Goal: Task Accomplishment & Management: Manage account settings

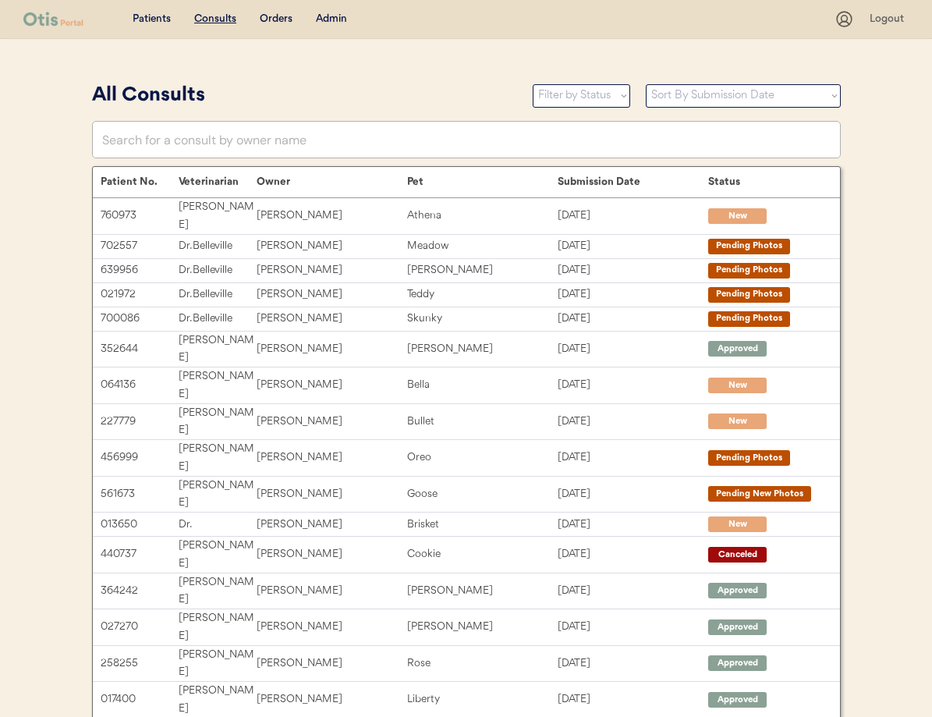
click at [333, 18] on div "Admin" at bounding box center [331, 20] width 31 height 16
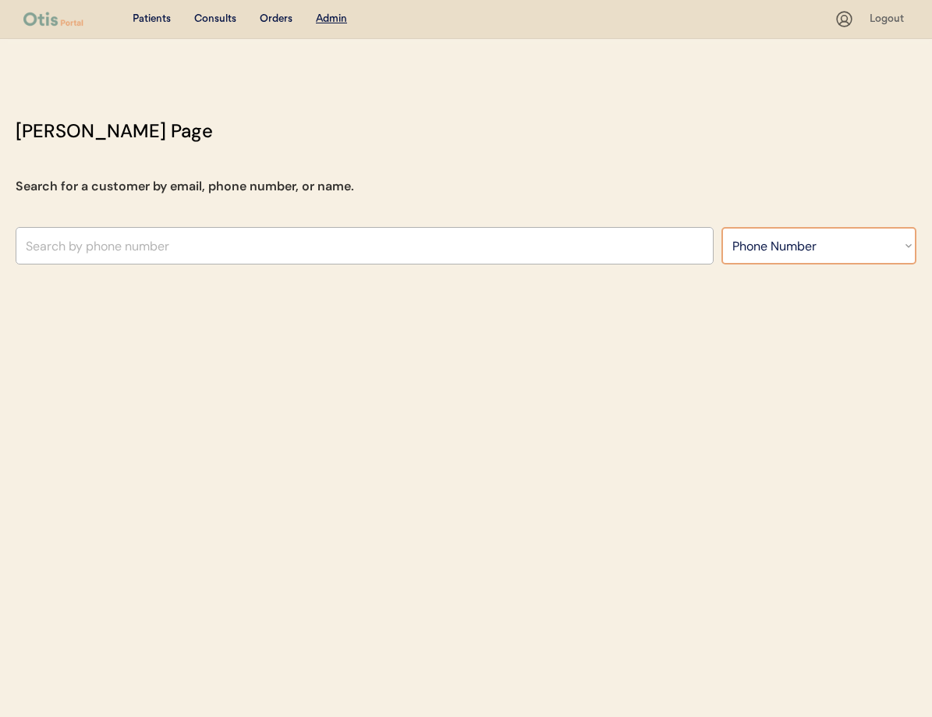
click at [821, 254] on select "Search By Name Email Phone Number" at bounding box center [819, 245] width 195 height 37
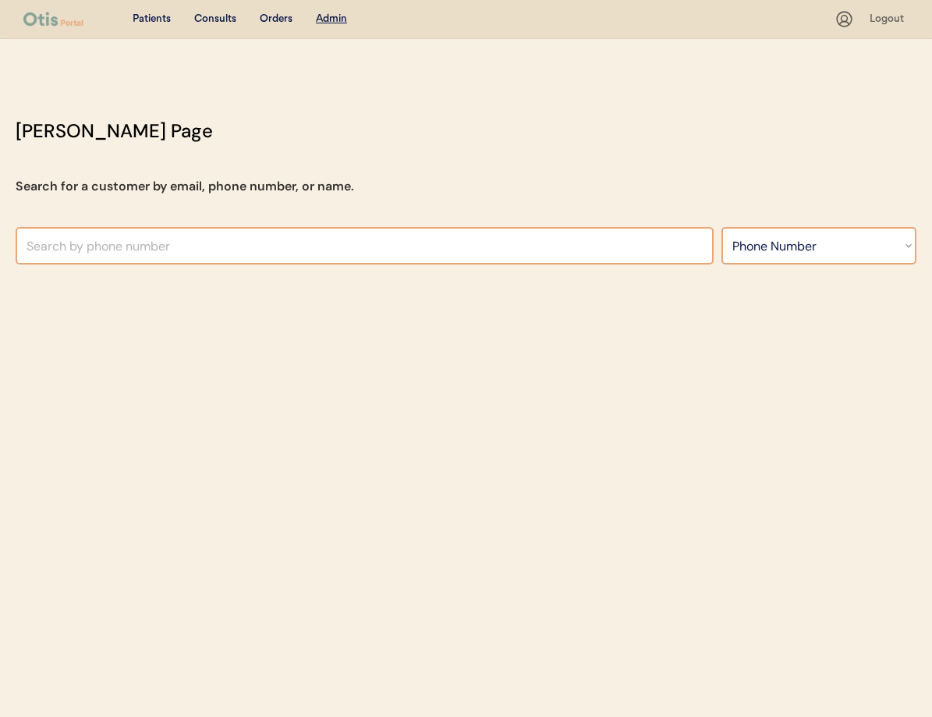
select select ""Name""
click at [722, 227] on select "Search By Name Email Phone Number" at bounding box center [819, 245] width 195 height 37
click at [155, 251] on input "text" at bounding box center [365, 245] width 698 height 37
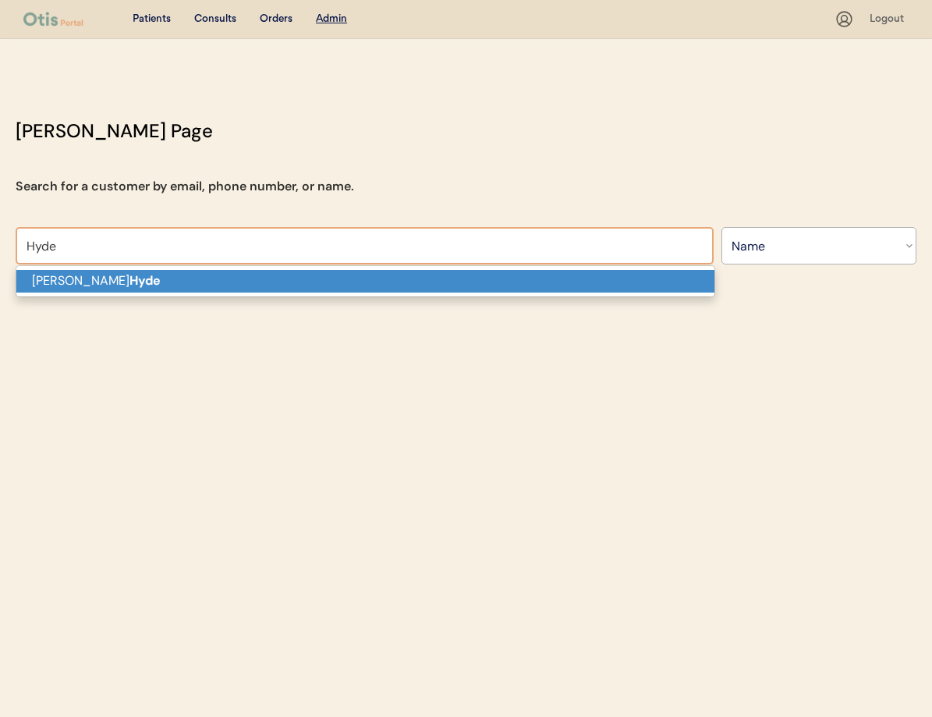
click at [139, 287] on p "Kaitlynn Hyde" at bounding box center [365, 281] width 698 height 23
type input "Kaitlynn Hyde"
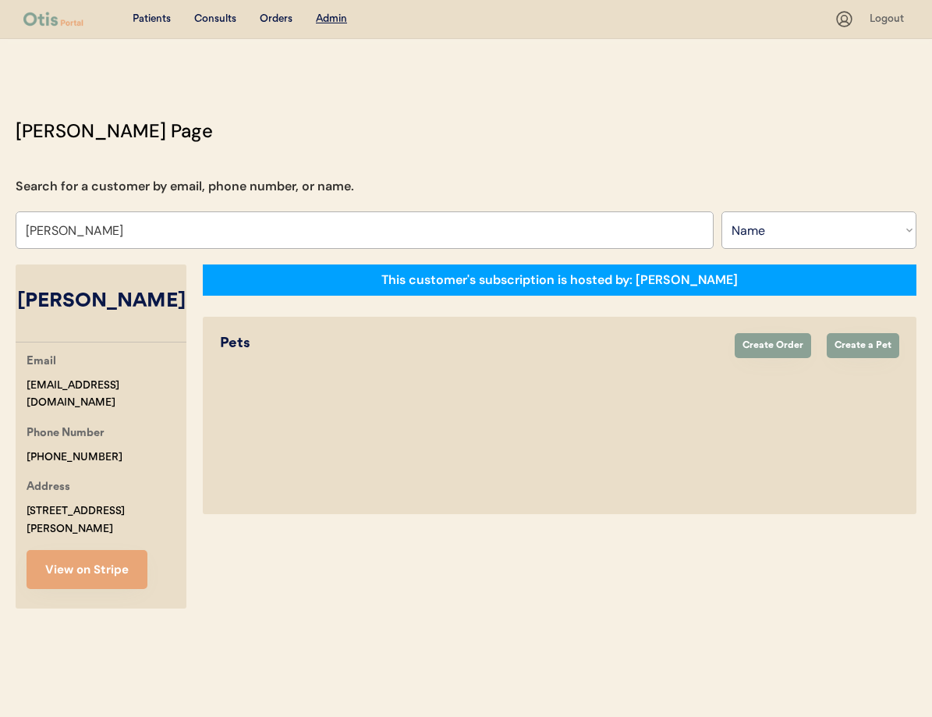
select select "true"
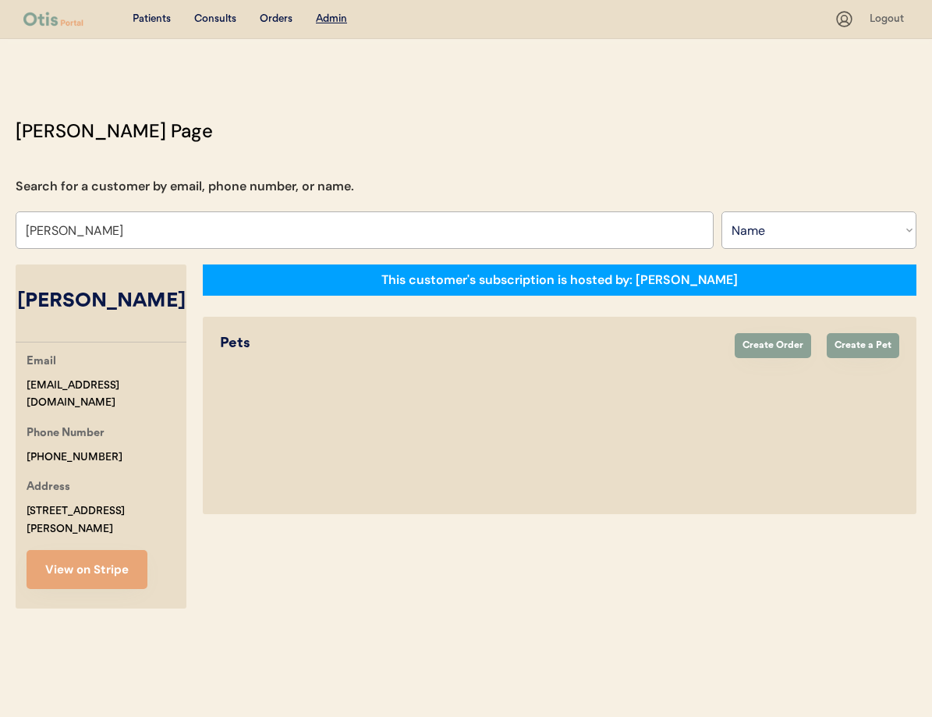
select select "false"
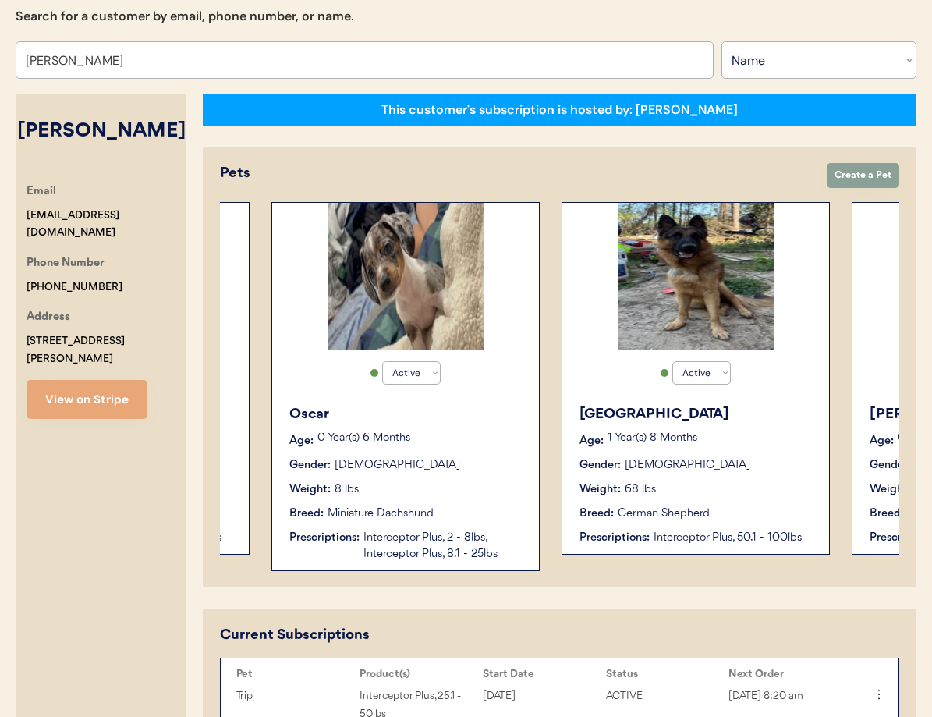
scroll to position [0, 875]
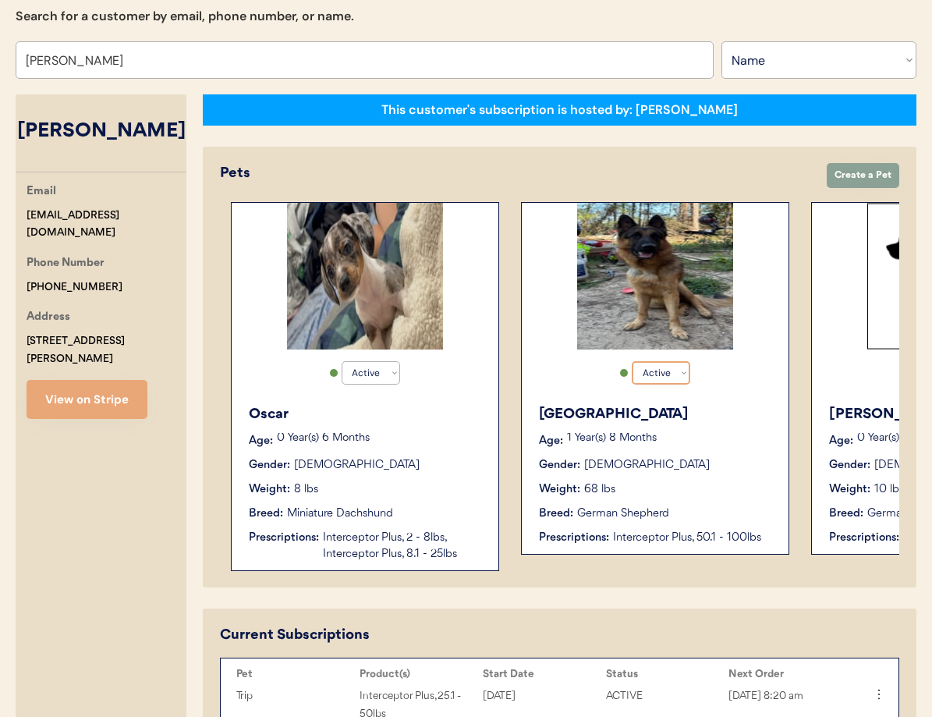
type input "[PERSON_NAME]"
click at [665, 376] on select "Active Active Inactive" at bounding box center [661, 372] width 59 height 23
select select "false"
click at [632, 361] on select "Active Active Inactive" at bounding box center [661, 372] width 59 height 23
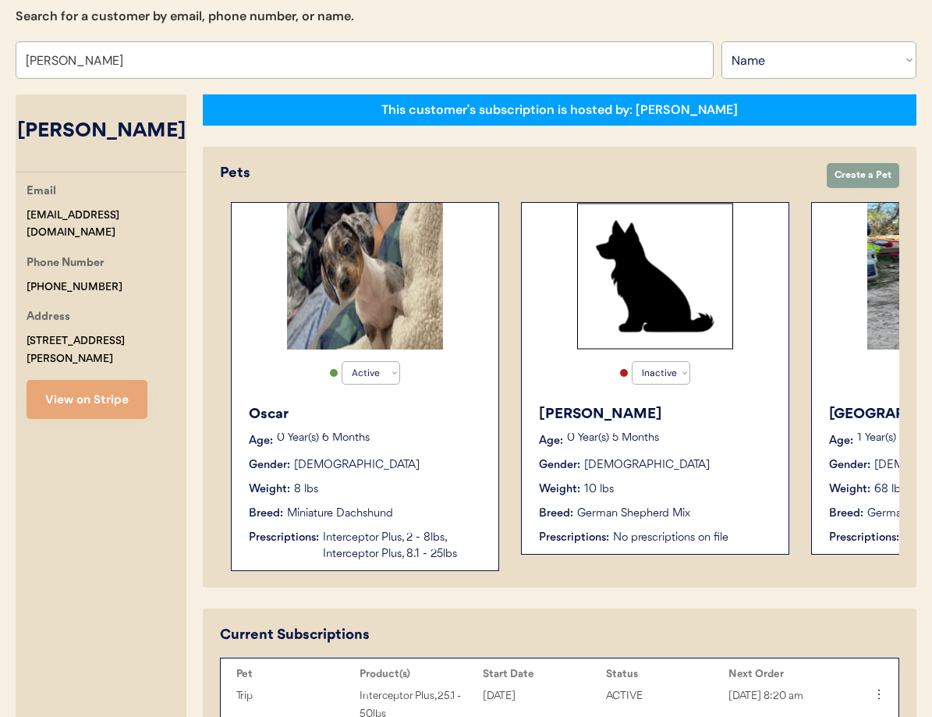
click at [716, 435] on p "0 Year(s) 5 Months" at bounding box center [670, 438] width 206 height 11
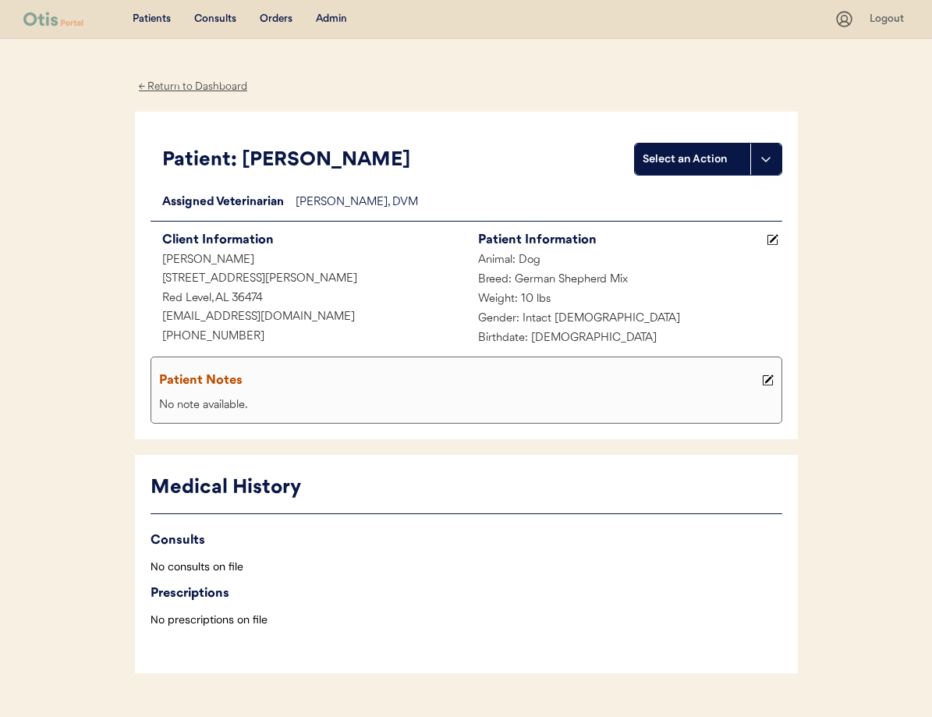
click at [196, 84] on div "← Return to Dashboard" at bounding box center [193, 87] width 117 height 18
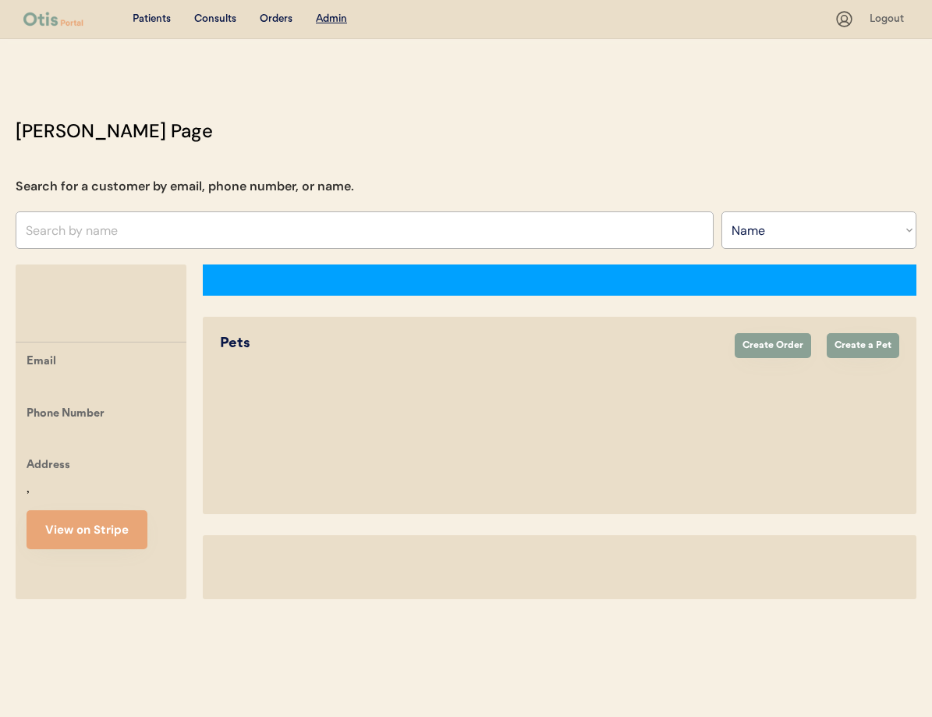
select select ""Name""
select select "true"
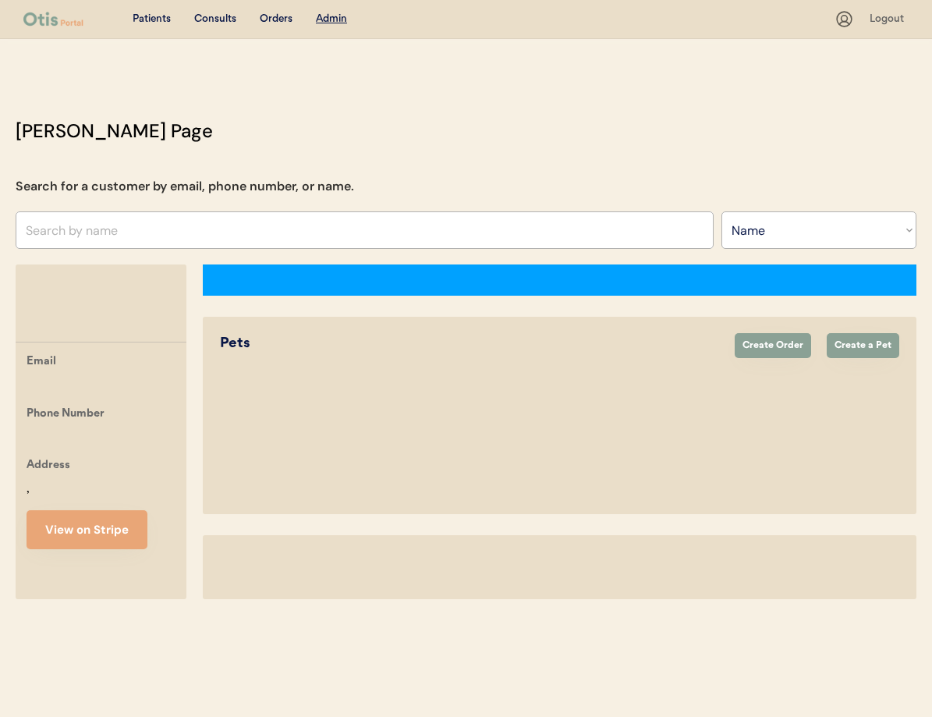
select select "false"
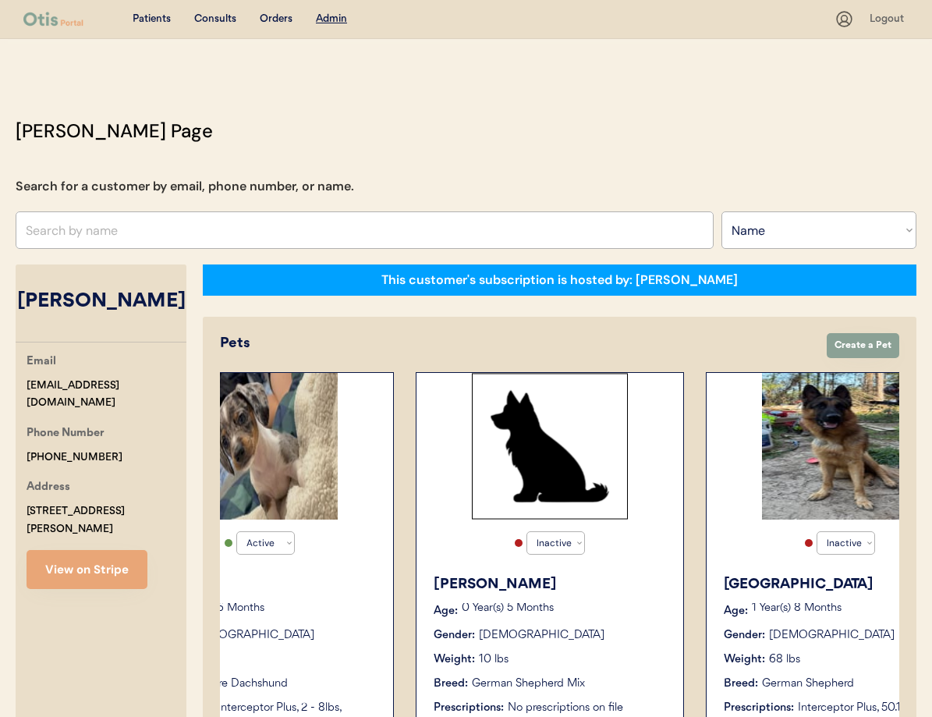
scroll to position [0, 1062]
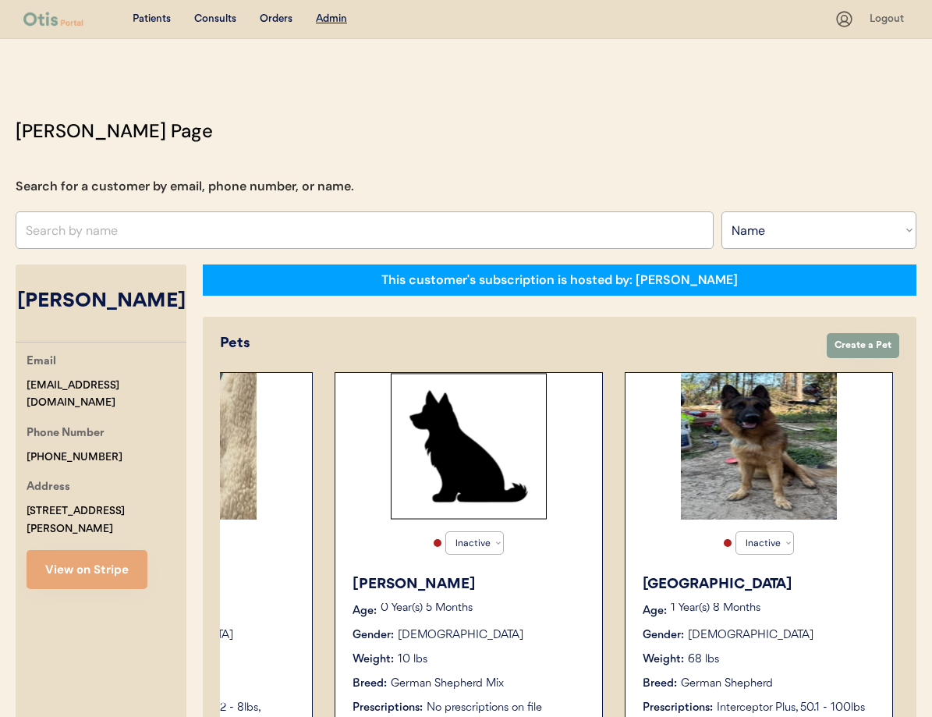
click at [773, 573] on div "Gajeel Age: 1 Year(s) 8 Months Gender: Male Weight: 68 lbs Breed: German Shephe…" at bounding box center [759, 645] width 251 height 158
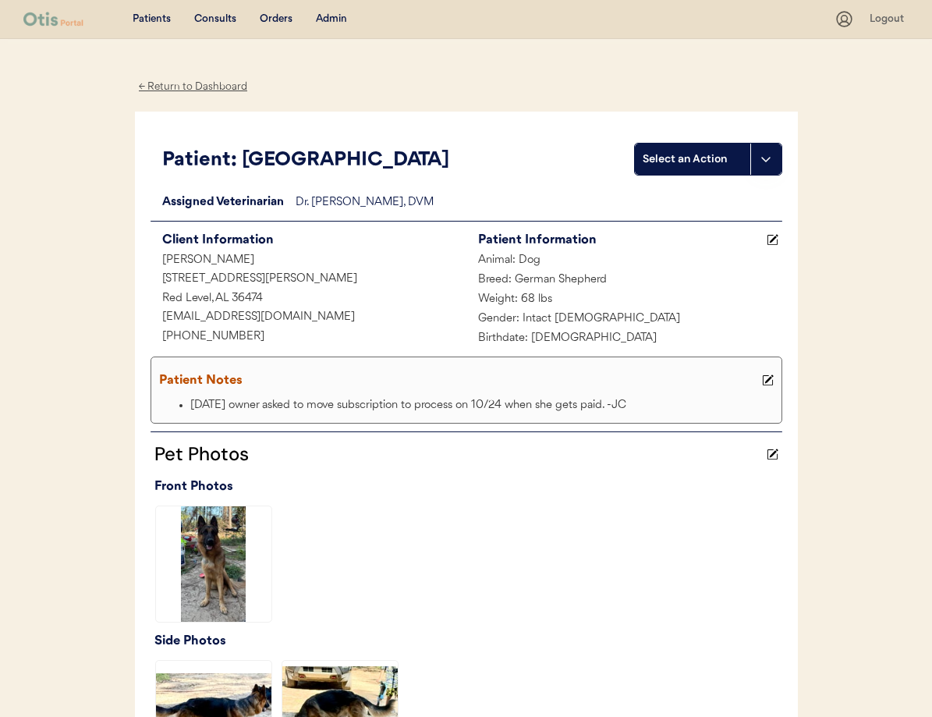
click at [767, 380] on use at bounding box center [767, 380] width 11 height 11
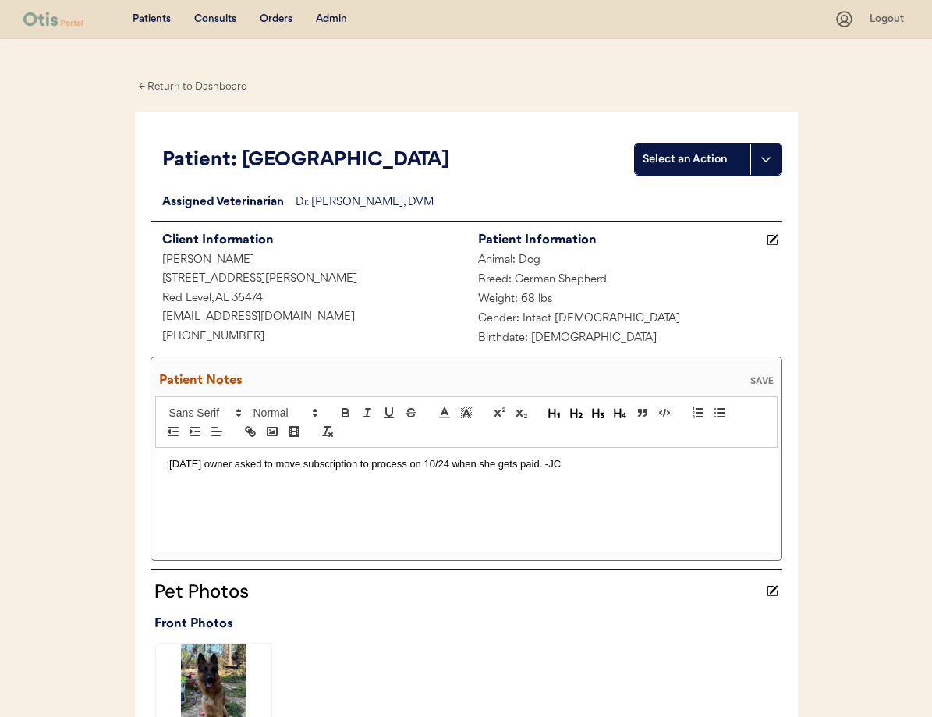
click at [165, 467] on div ";9/22/25 owner asked to move subscription to process on 10/24 when she gets pai…" at bounding box center [466, 500] width 623 height 105
drag, startPoint x: 621, startPoint y: 464, endPoint x: 638, endPoint y: 490, distance: 30.9
click at [621, 464] on span "Can you please remove Gajeel from my account? We no longer have him" at bounding box center [481, 464] width 384 height 12
click at [772, 243] on icon at bounding box center [773, 240] width 12 height 12
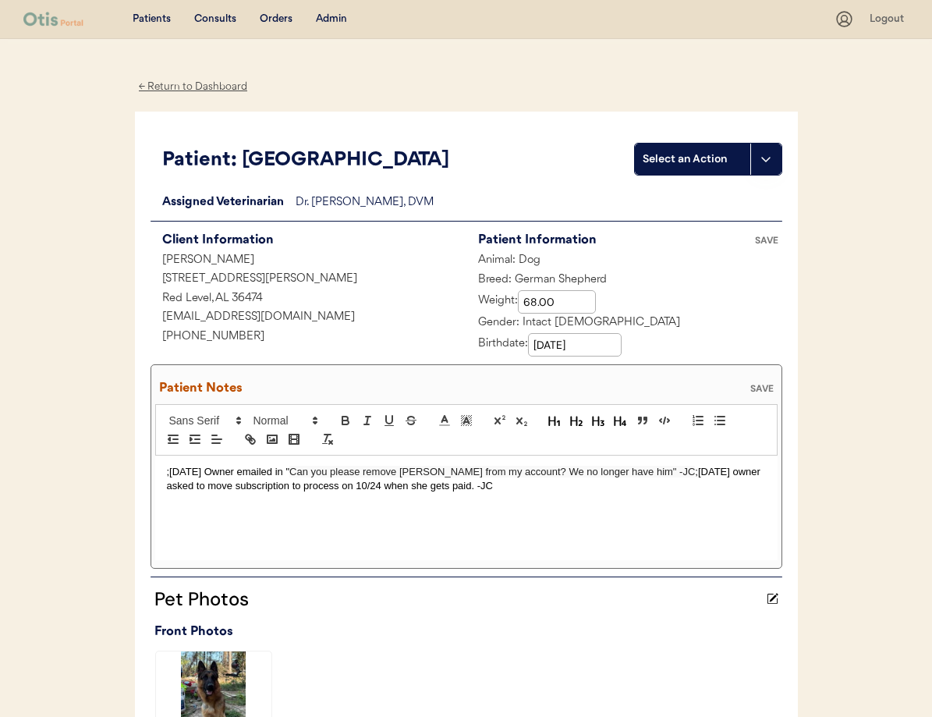
click at [772, 243] on div "SAVE" at bounding box center [766, 240] width 31 height 9
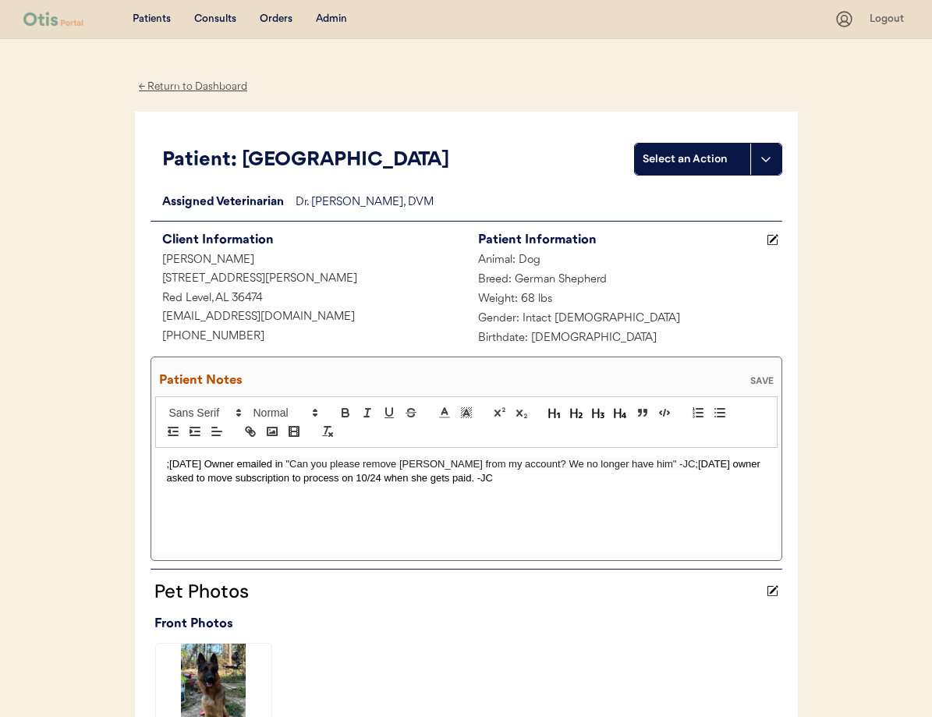
click at [773, 384] on div "SAVE" at bounding box center [762, 380] width 31 height 9
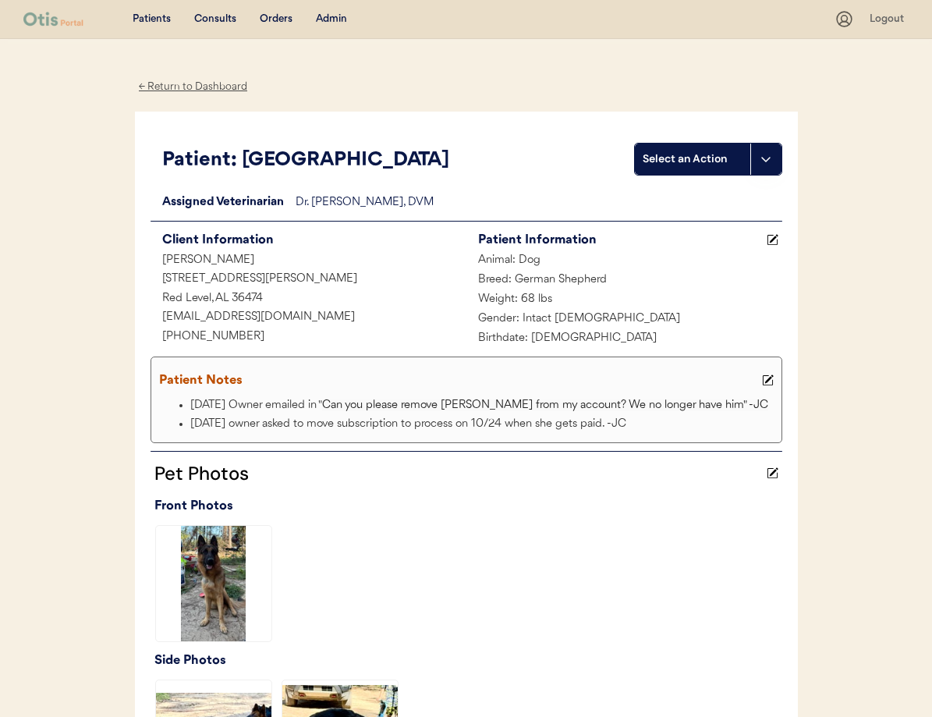
click at [143, 100] on div "← Return to Dashboard Patient: Gajeel Select an Action Loading... Assigned Vete…" at bounding box center [466, 600] width 663 height 1123
click at [167, 81] on div "← Return to Dashboard" at bounding box center [193, 87] width 117 height 18
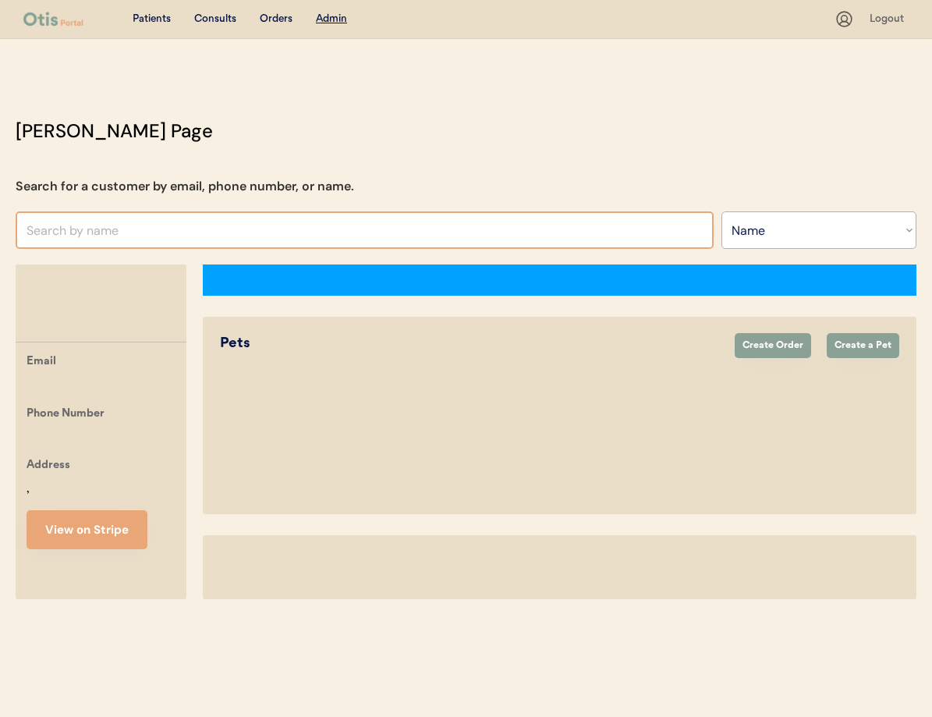
select select ""Name""
select select "true"
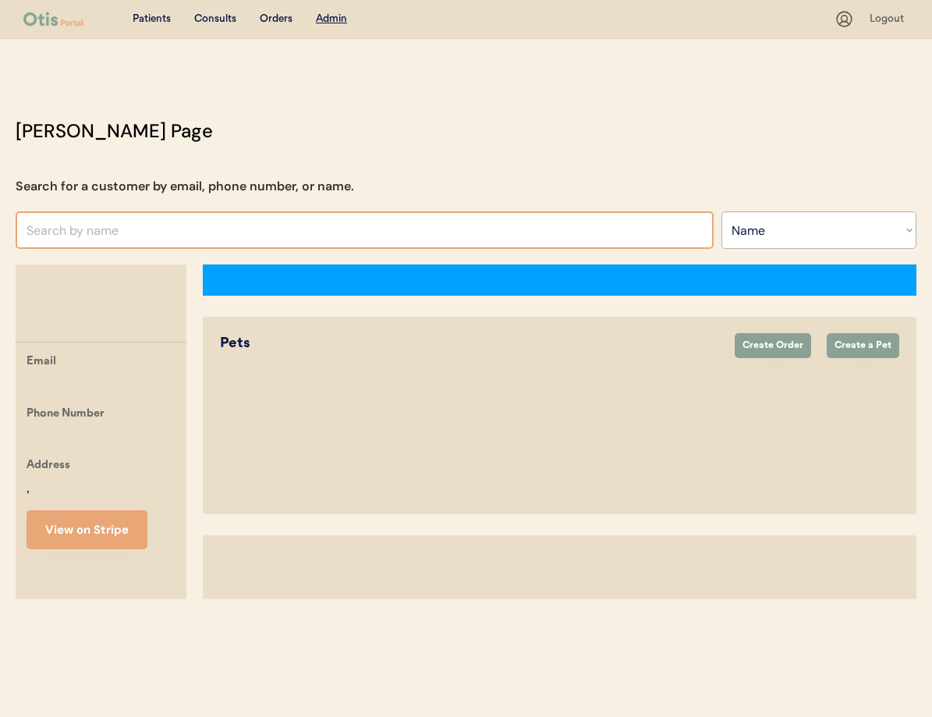
select select "false"
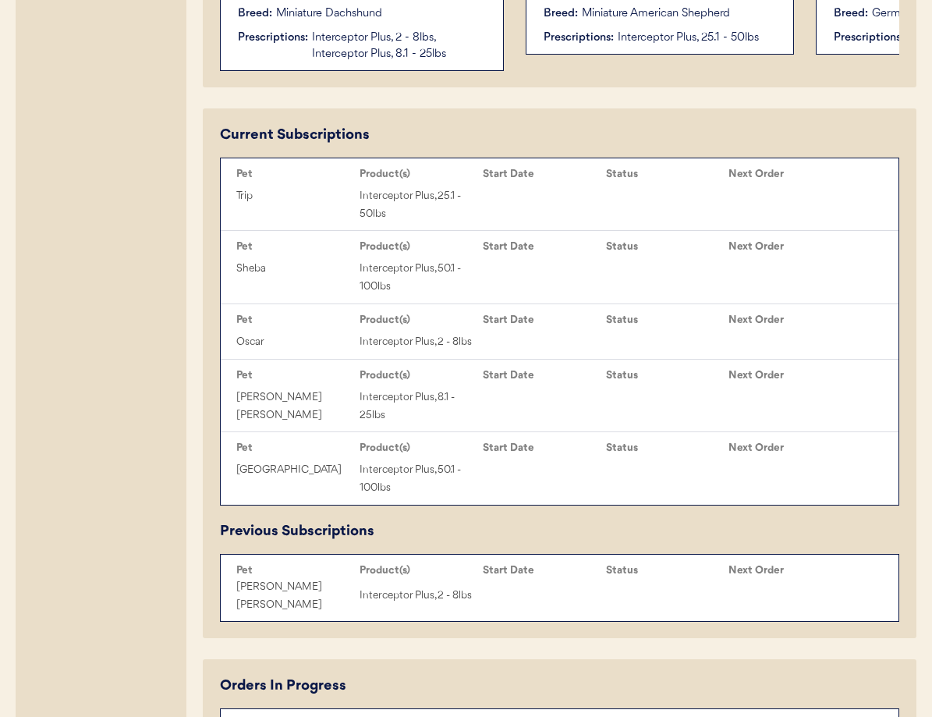
scroll to position [695, 0]
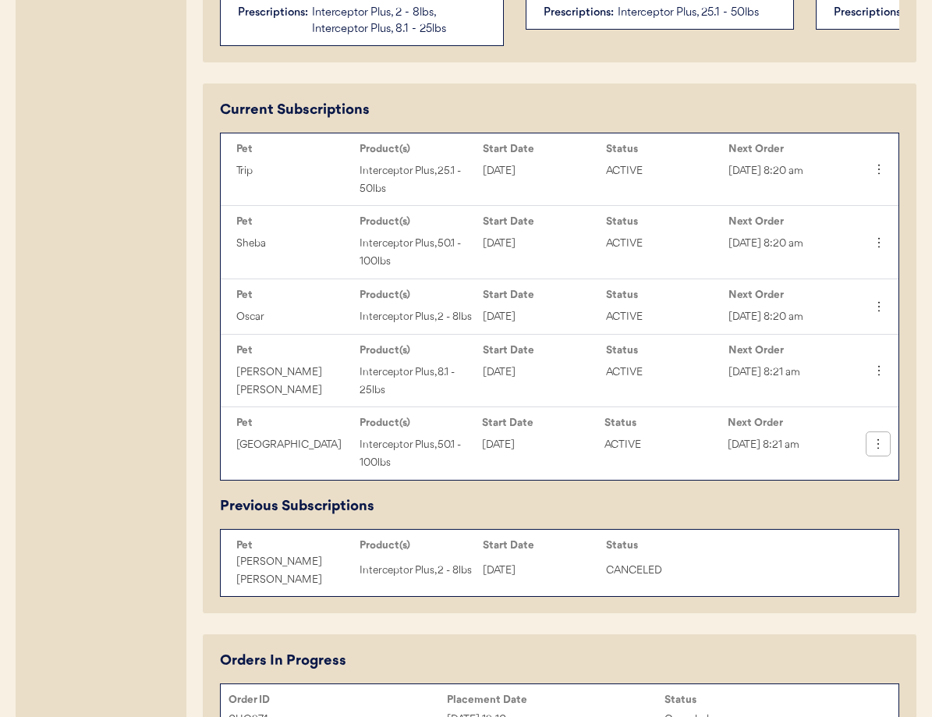
click at [884, 452] on icon at bounding box center [879, 444] width 16 height 16
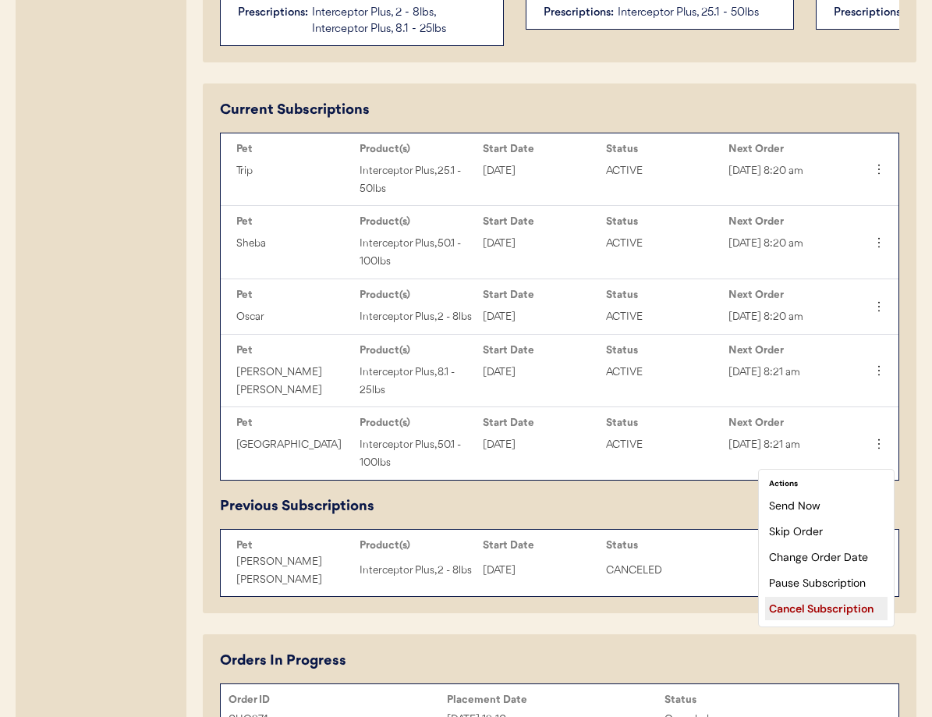
click at [835, 611] on div "Cancel Subscription" at bounding box center [826, 608] width 122 height 23
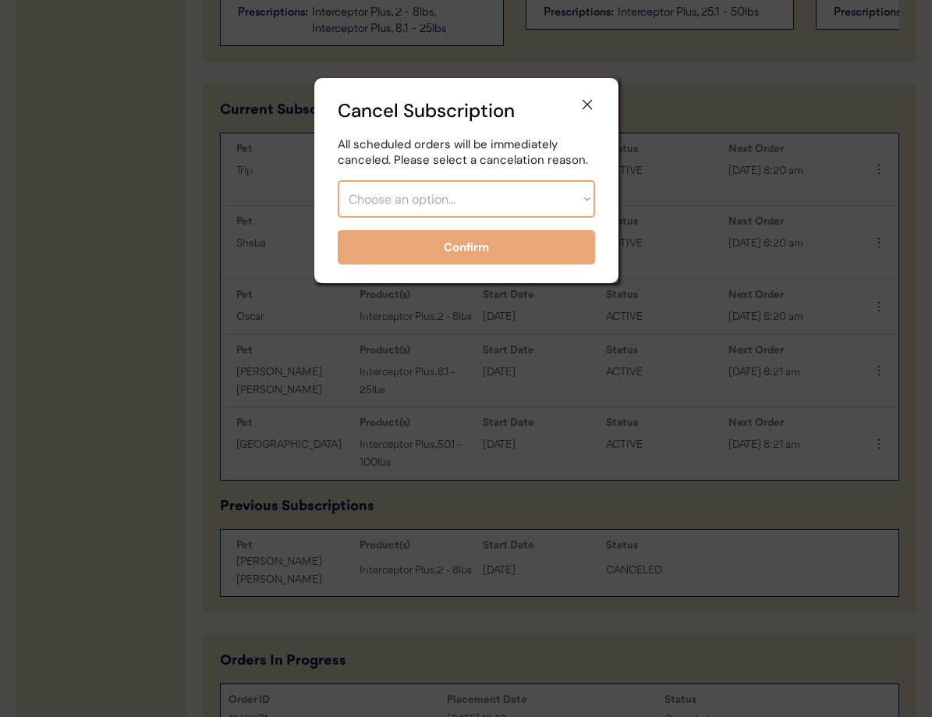
click at [492, 196] on select "Choose an option... Too expensive / can't afford Getting medication elsewhere (…" at bounding box center [466, 198] width 257 height 37
select select ""no_longer_has_the_pet__rehomed_lost_ownership_change_""
click at [338, 180] on select "Choose an option... Too expensive / can't afford Getting medication elsewhere (…" at bounding box center [466, 198] width 257 height 37
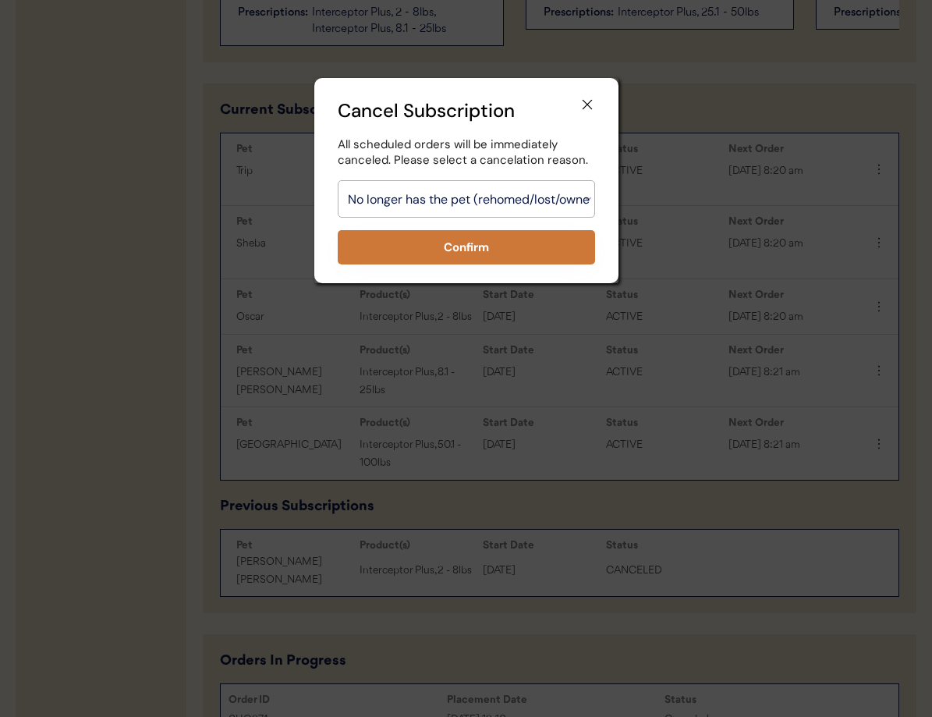
click at [456, 251] on button "Confirm" at bounding box center [466, 247] width 257 height 34
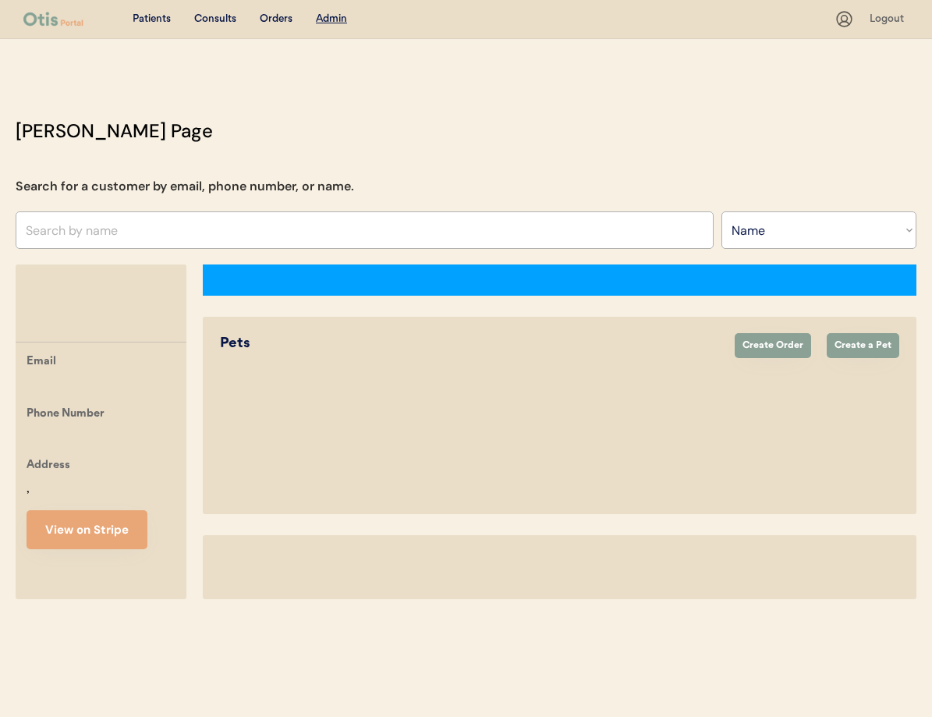
select select ""Name""
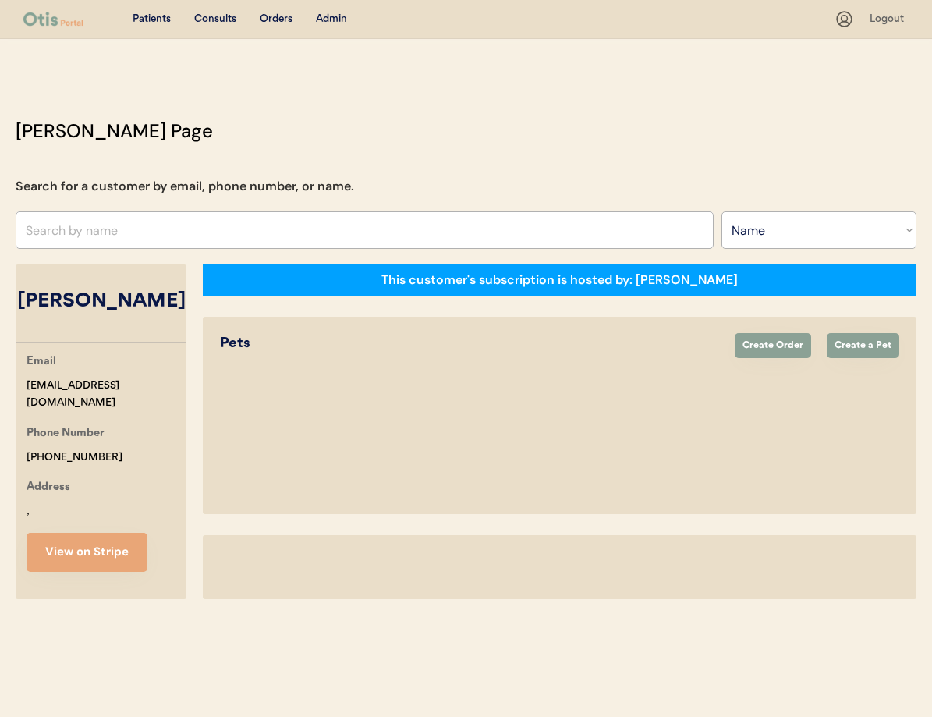
select select "true"
select select "false"
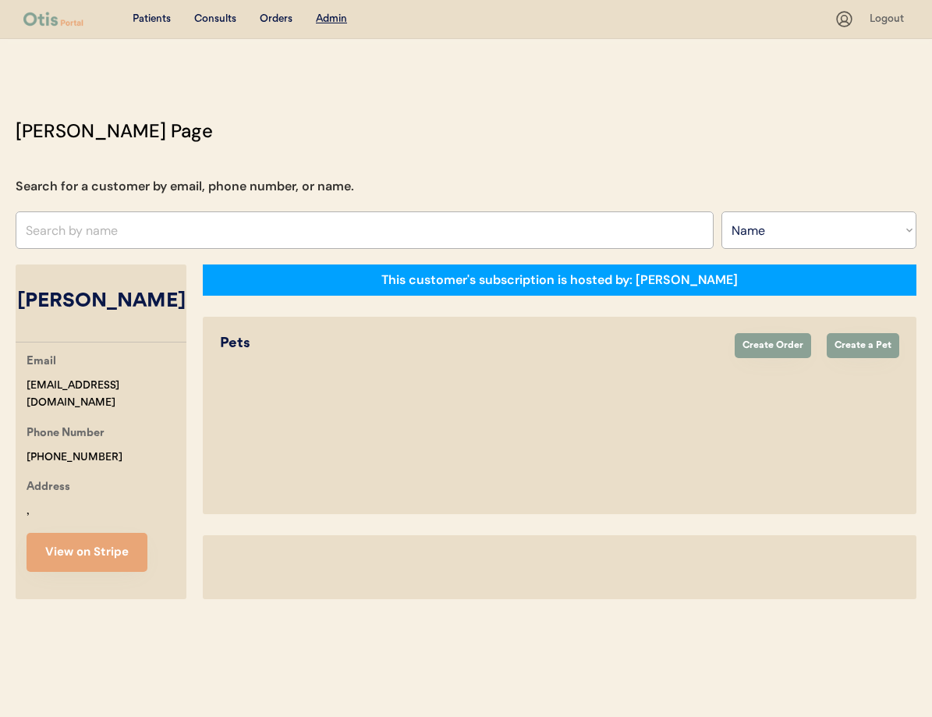
select select "false"
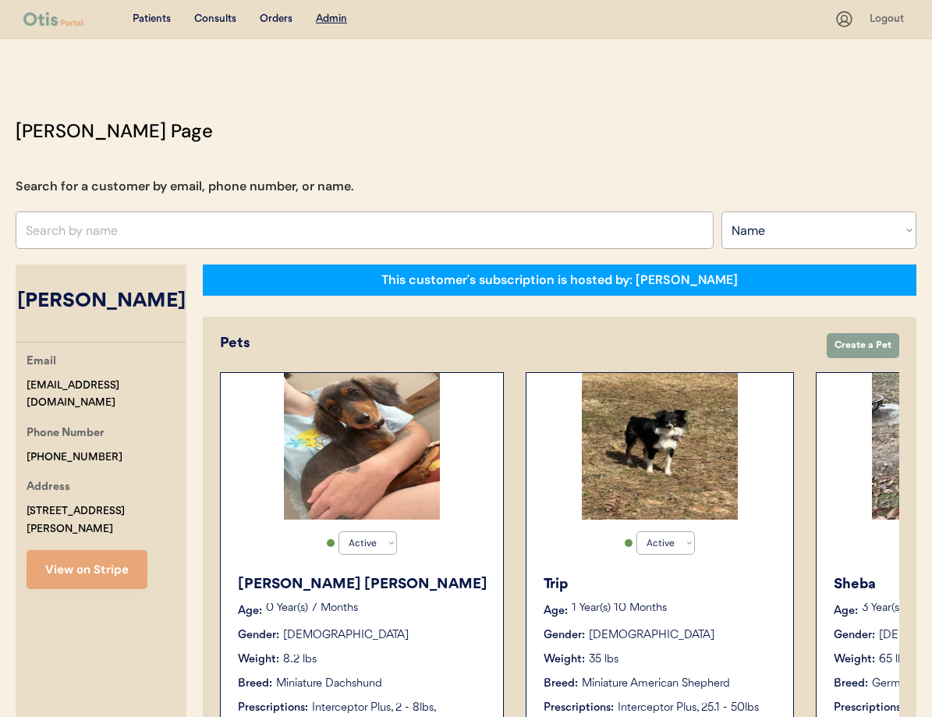
scroll to position [2, 0]
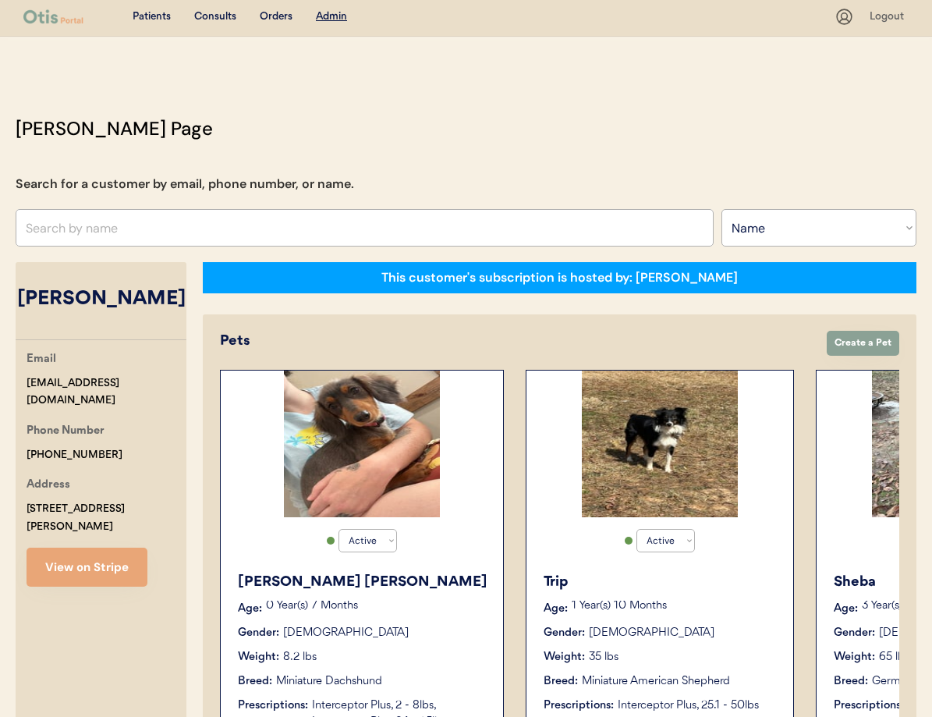
click at [166, 236] on input "text" at bounding box center [365, 227] width 698 height 37
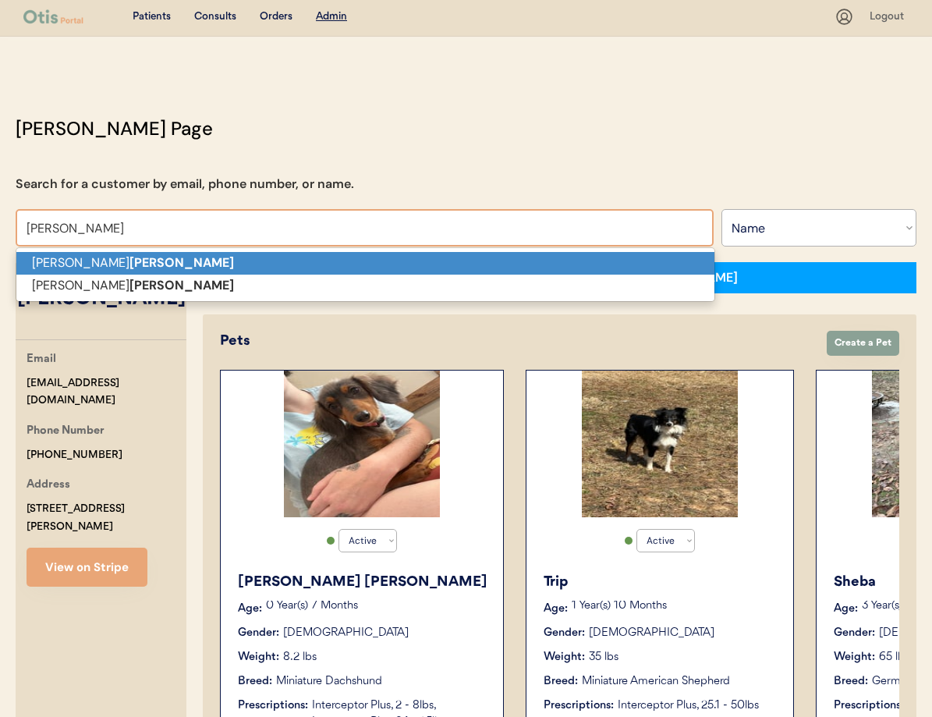
click at [162, 261] on p "Emily Poole" at bounding box center [365, 263] width 698 height 23
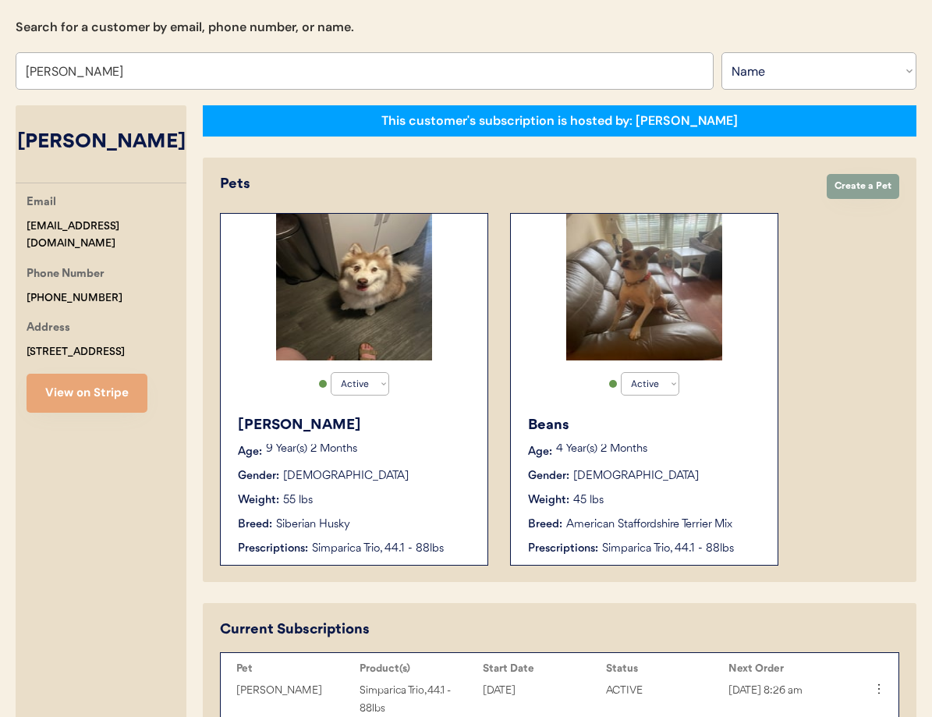
scroll to position [203, 0]
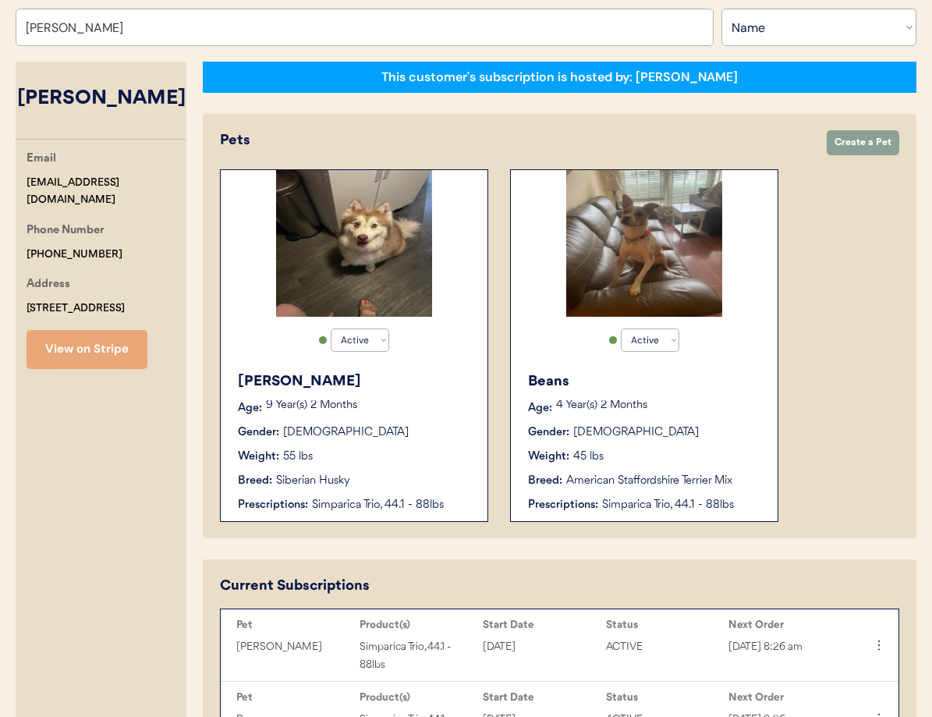
type input "[PERSON_NAME]"
click at [452, 387] on div "Zela" at bounding box center [355, 381] width 234 height 21
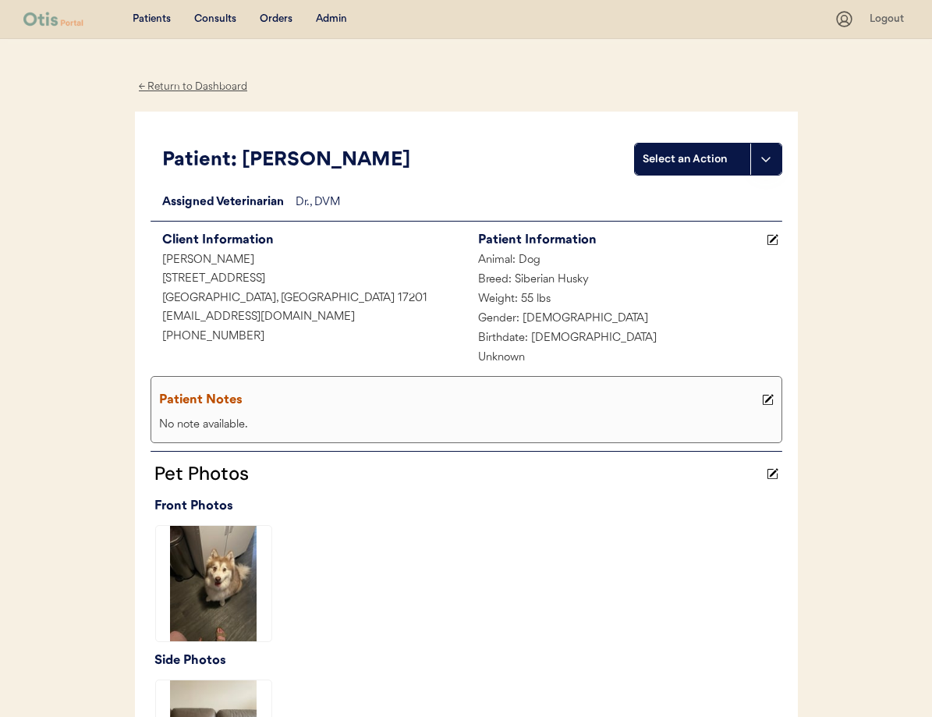
click at [180, 86] on div "← Return to Dashboard" at bounding box center [193, 87] width 117 height 18
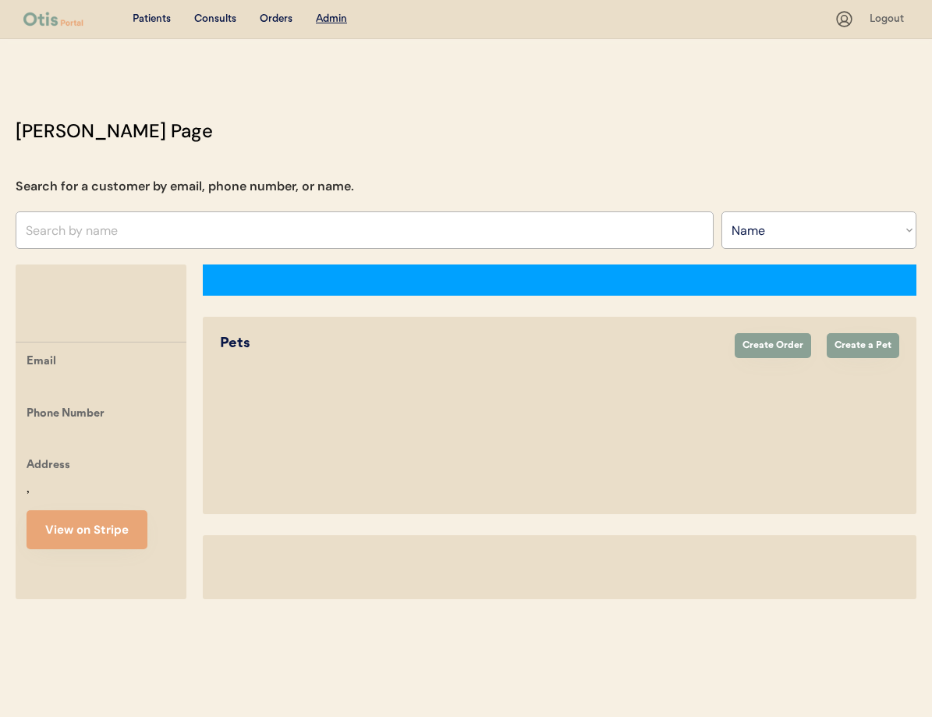
select select ""Name""
select select "true"
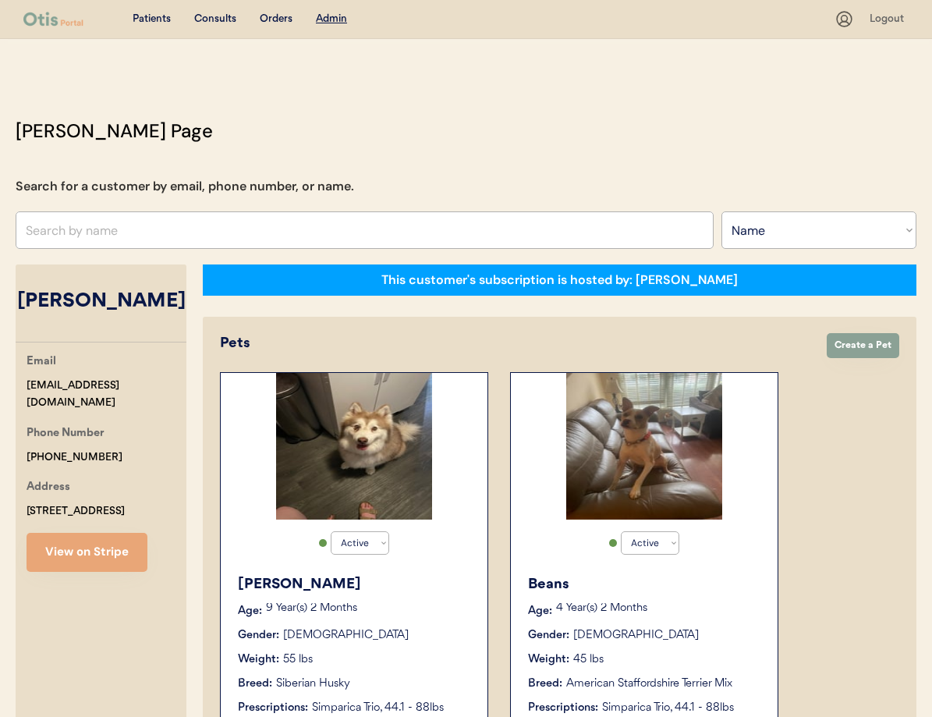
click at [657, 604] on p "4 Year(s) 2 Months" at bounding box center [659, 608] width 206 height 11
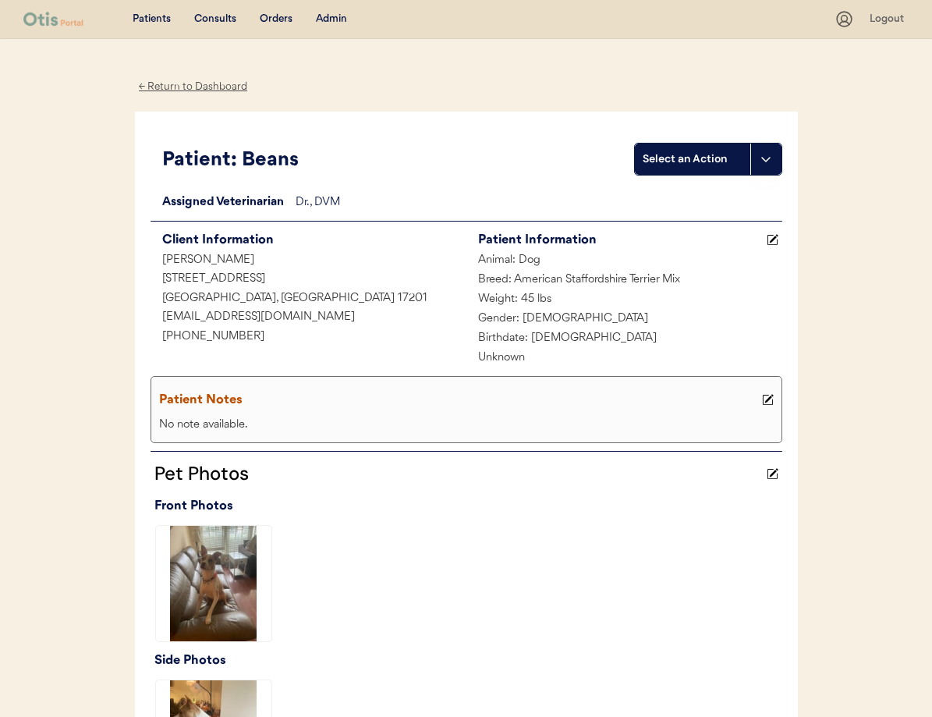
click at [183, 87] on div "← Return to Dashboard" at bounding box center [193, 87] width 117 height 18
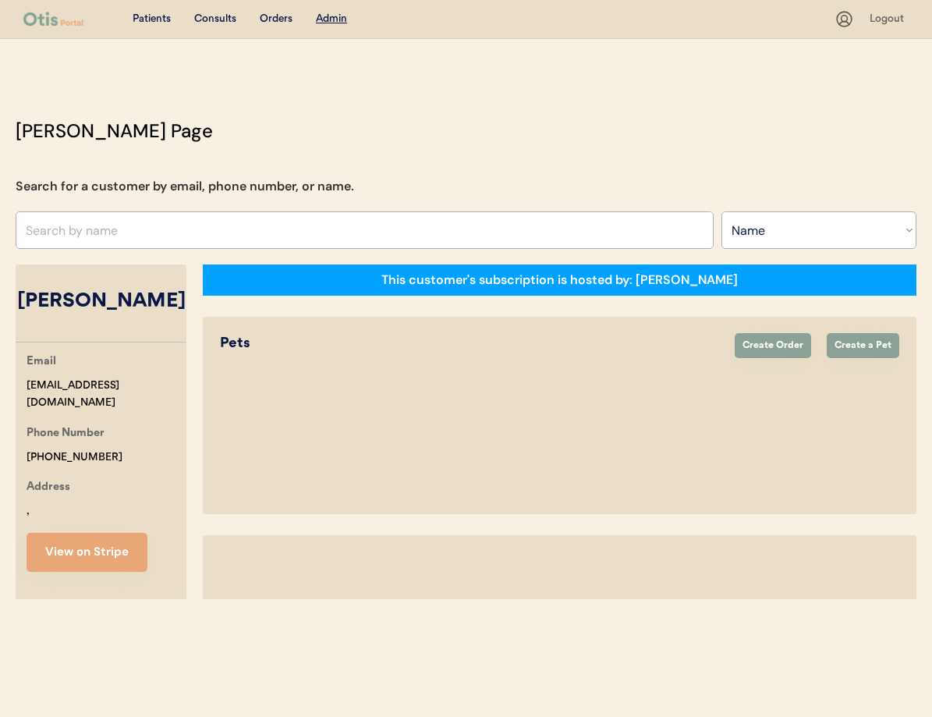
select select ""Name""
select select "true"
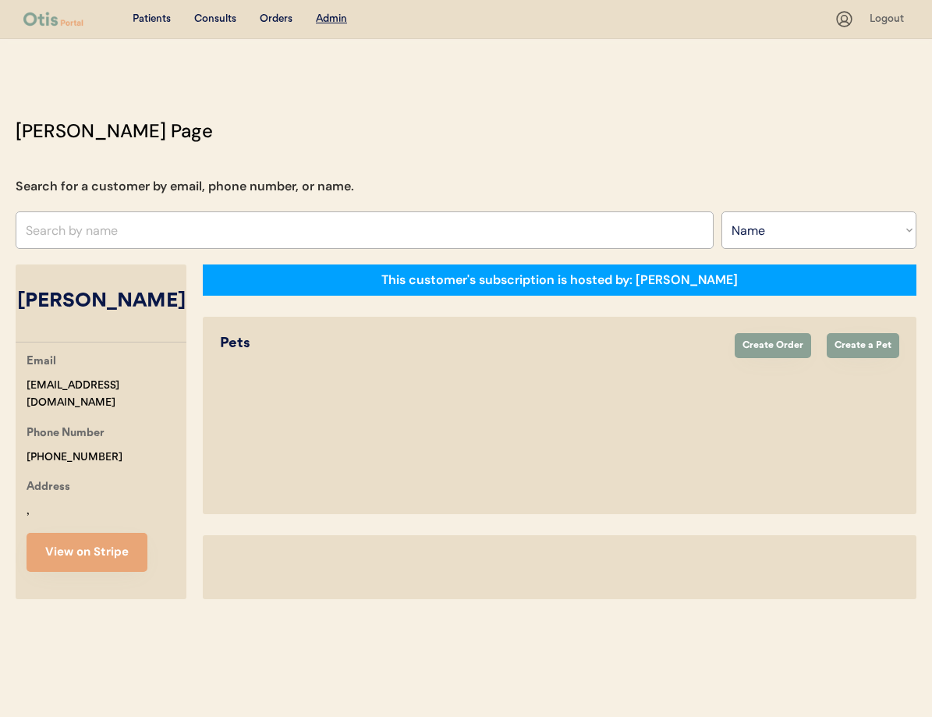
select select "false"
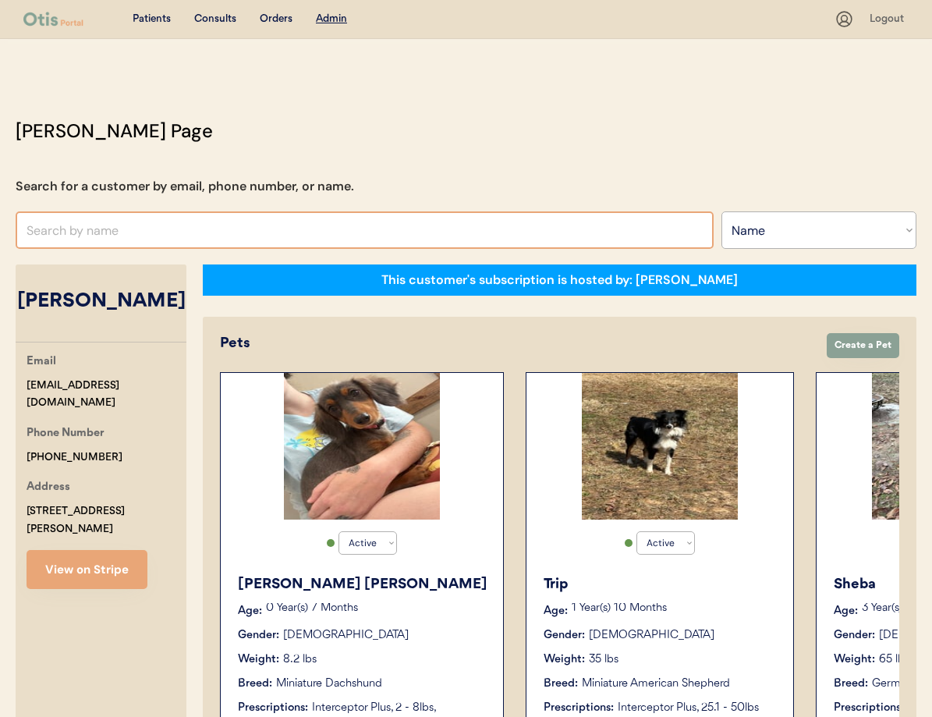
click at [278, 230] on input "text" at bounding box center [365, 229] width 698 height 37
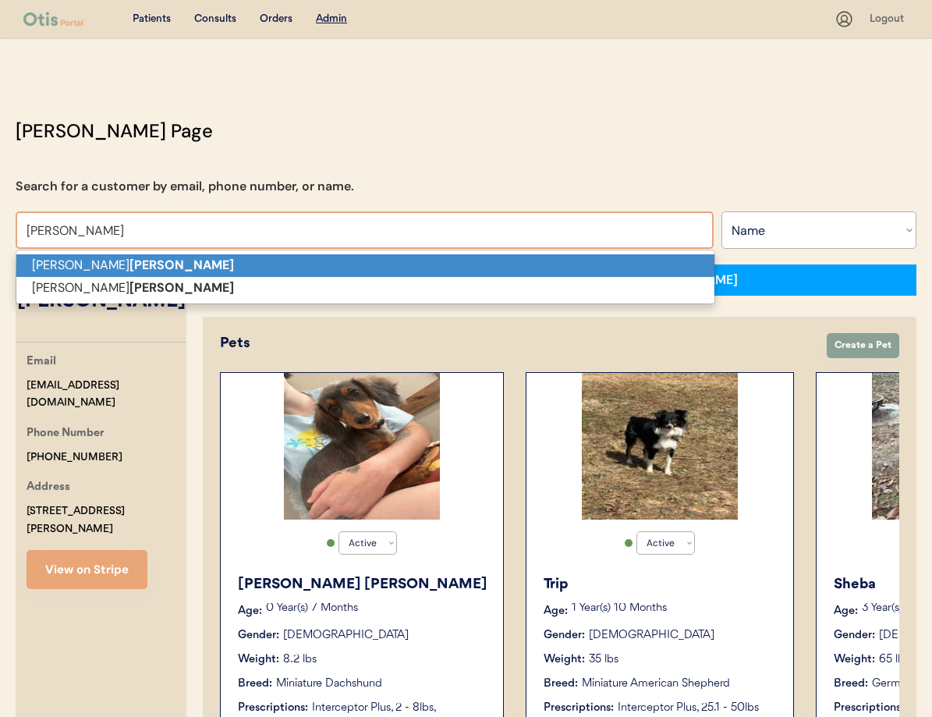
click at [254, 266] on p "[PERSON_NAME]" at bounding box center [365, 265] width 698 height 23
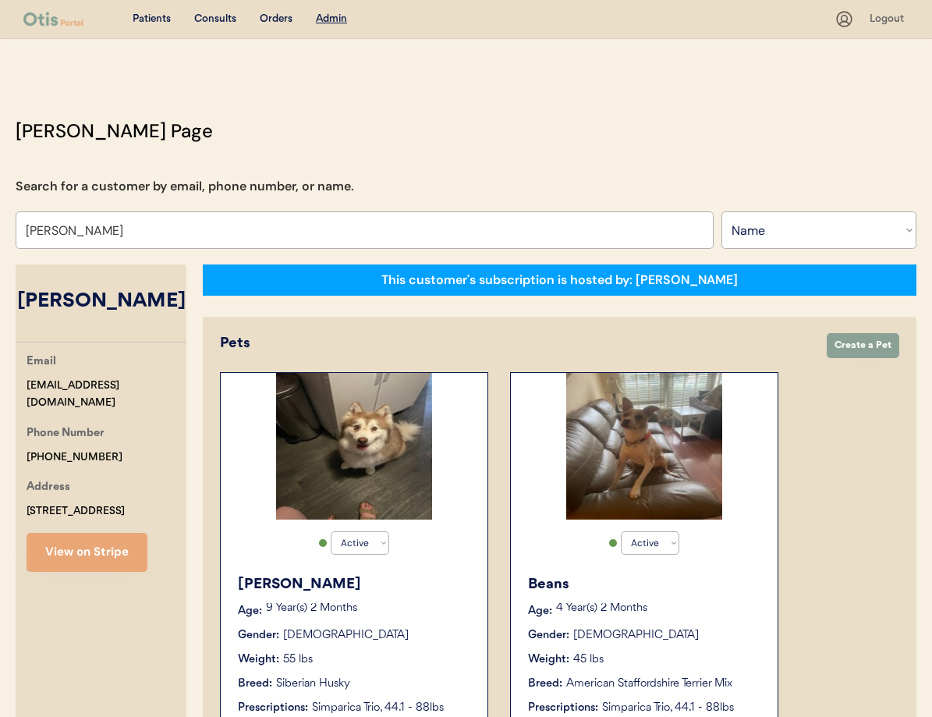
type input "[PERSON_NAME]"
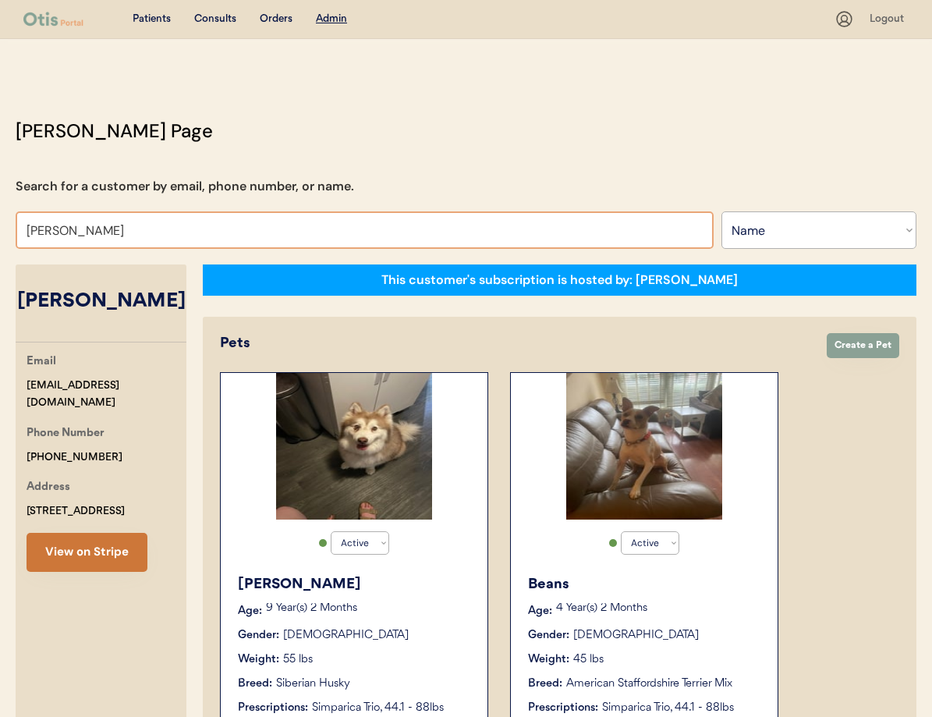
click at [82, 554] on button "View on Stripe" at bounding box center [87, 552] width 121 height 39
